Goal: Task Accomplishment & Management: Use online tool/utility

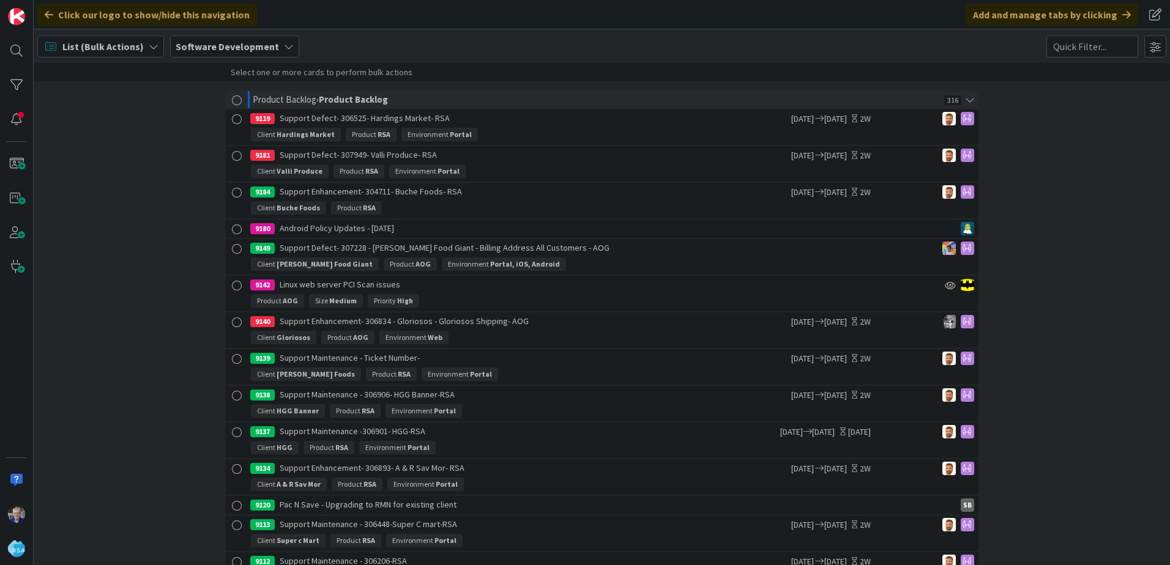
click at [85, 45] on span "List (Bulk Actions)" at bounding box center [102, 46] width 81 height 15
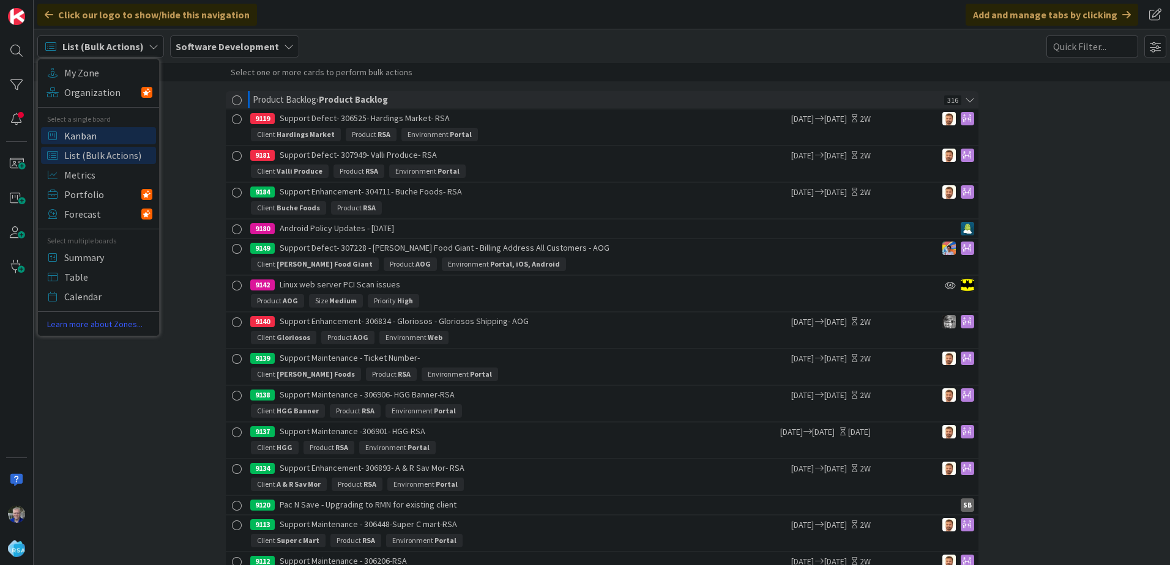
click at [94, 135] on span "Kanban" at bounding box center [108, 136] width 88 height 18
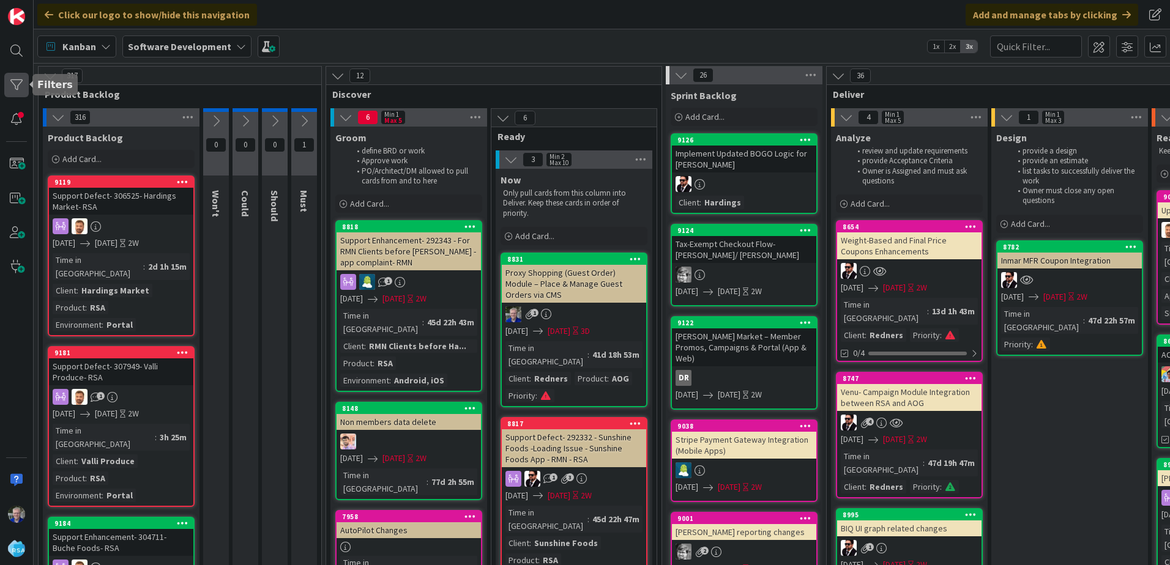
click at [19, 83] on div at bounding box center [16, 85] width 24 height 24
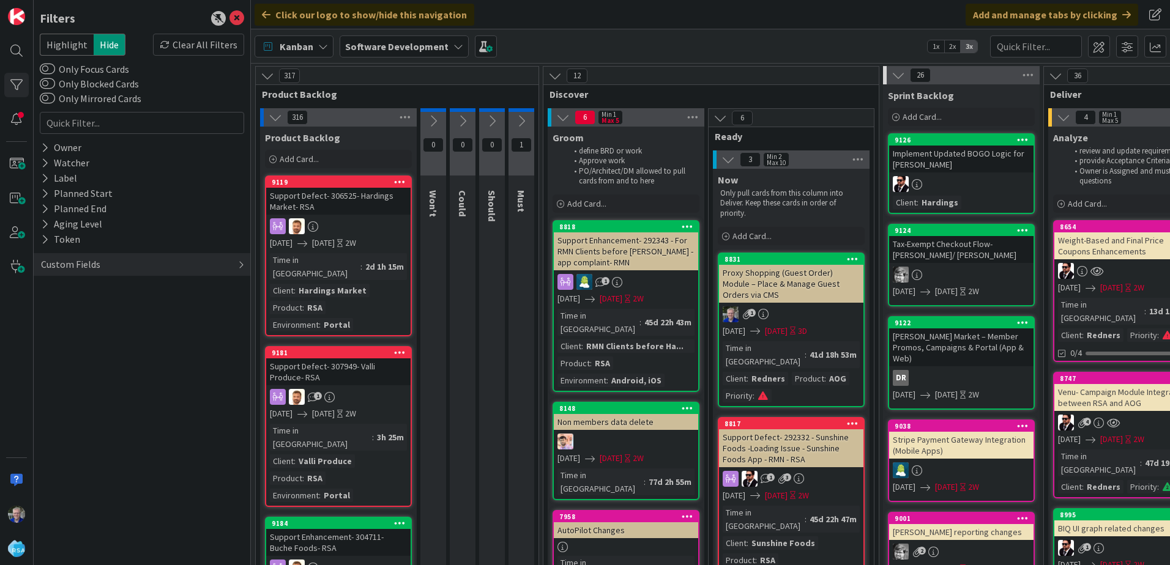
click at [66, 262] on div "Custom Fields" at bounding box center [71, 264] width 62 height 15
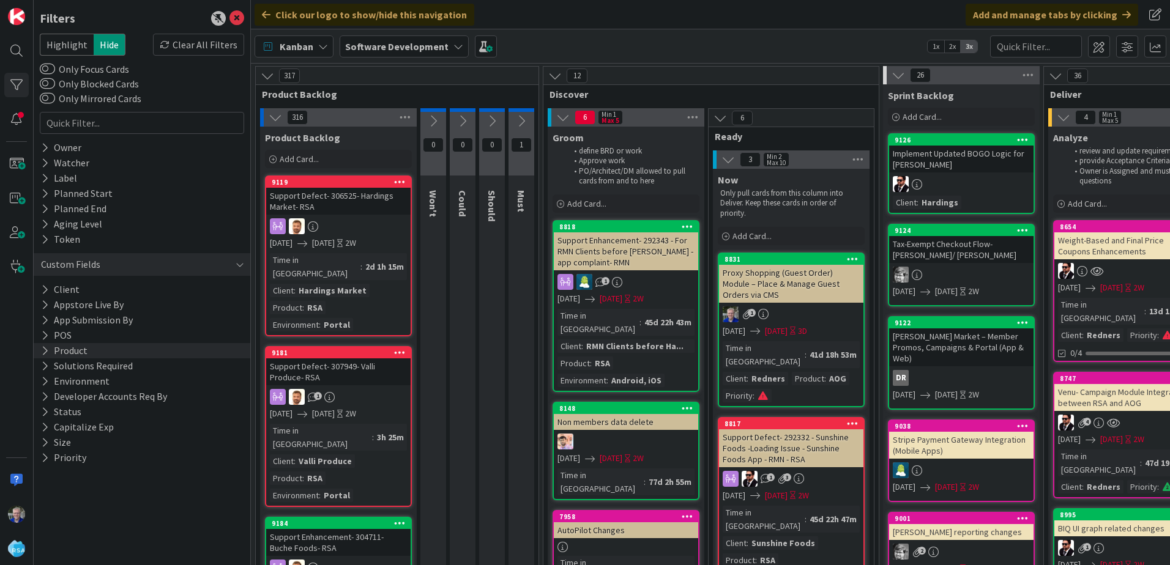
click at [47, 348] on icon at bounding box center [45, 351] width 8 height 10
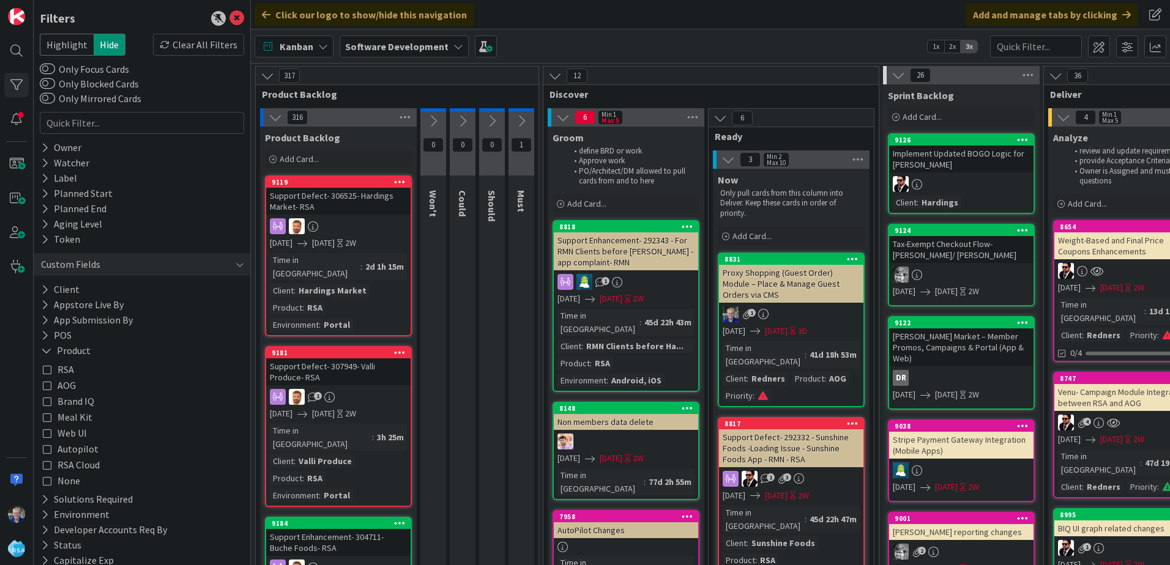
click at [45, 449] on icon at bounding box center [47, 449] width 9 height 9
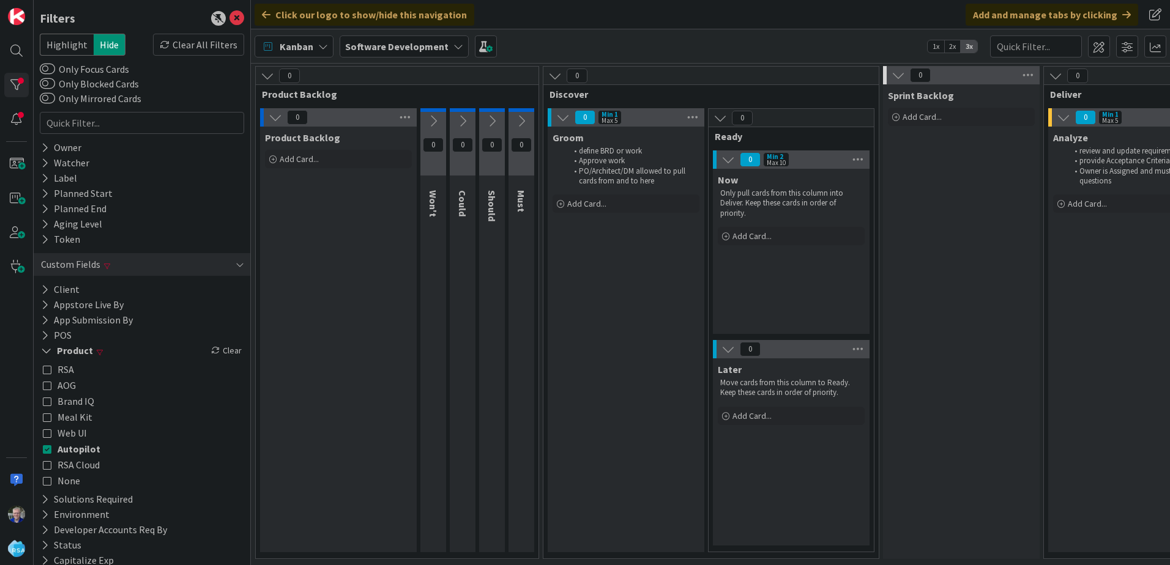
click at [324, 43] on icon at bounding box center [323, 47] width 10 height 10
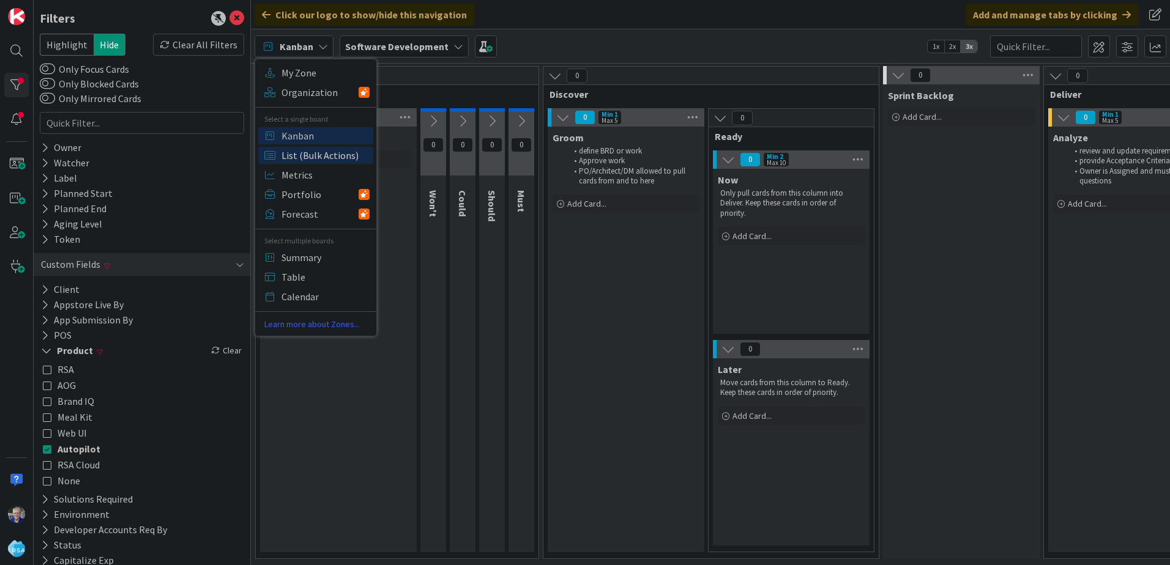
click at [312, 159] on span "List (Bulk Actions)" at bounding box center [325, 155] width 88 height 18
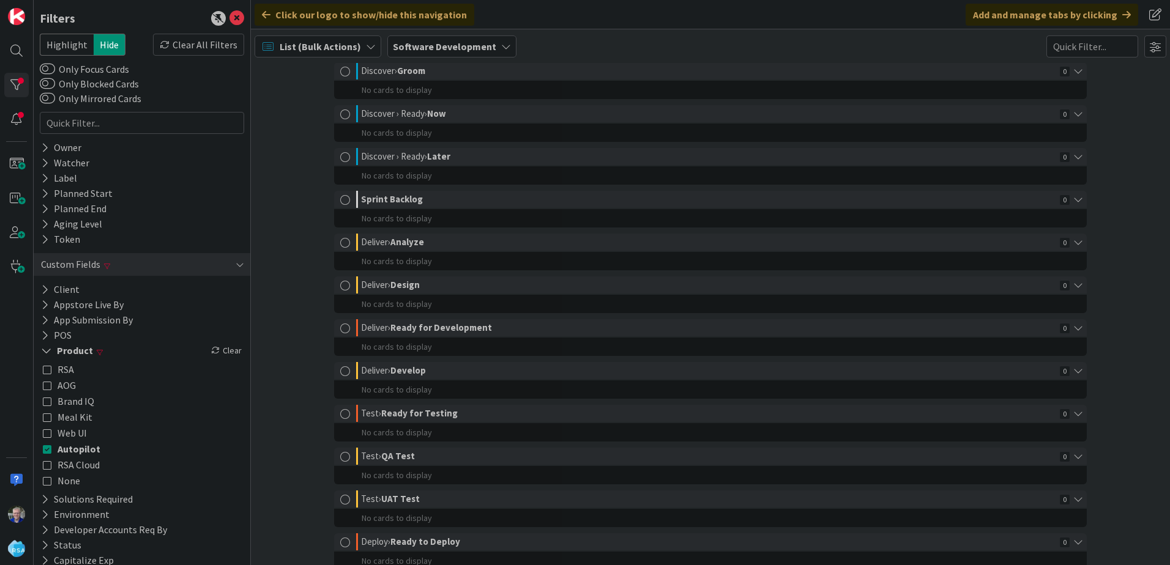
scroll to position [245, 0]
click at [236, 262] on icon at bounding box center [240, 265] width 9 height 10
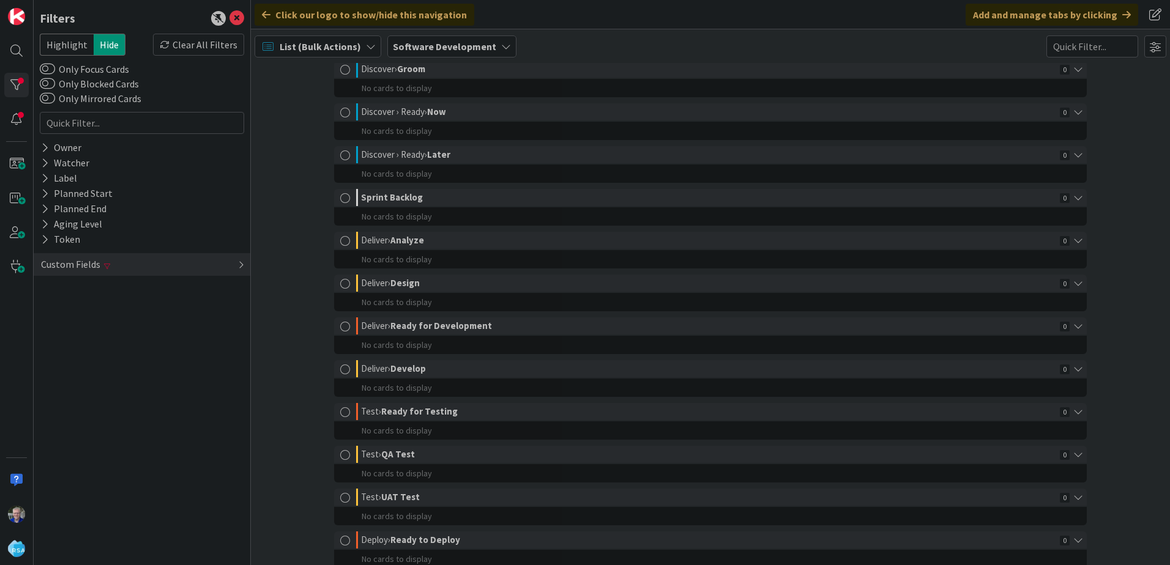
click at [232, 262] on div "Custom Fields" at bounding box center [142, 264] width 217 height 23
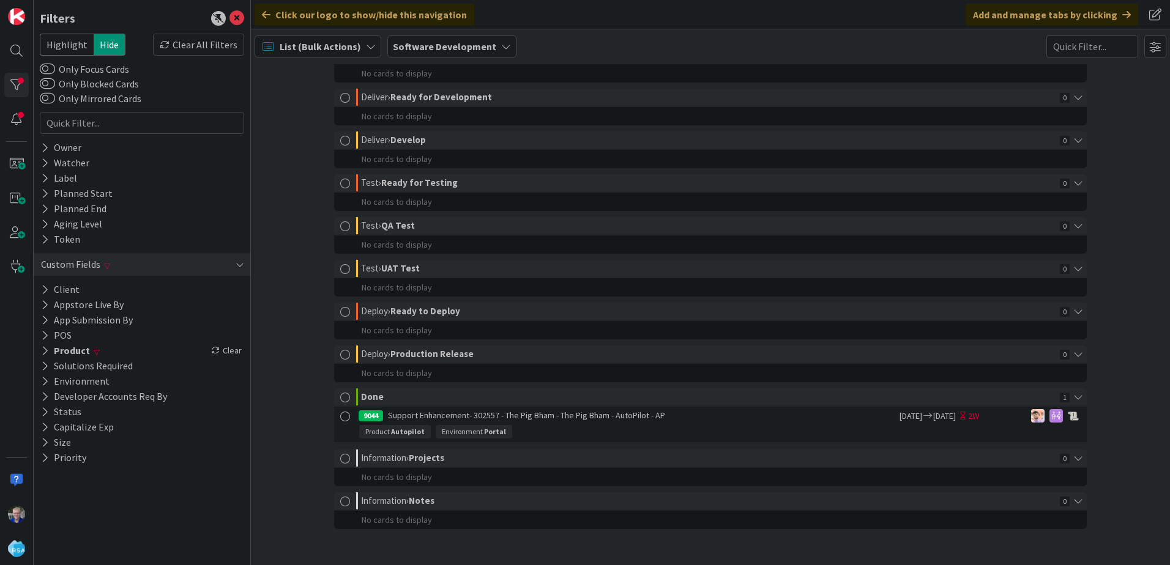
scroll to position [474, 0]
